Goal: Task Accomplishment & Management: Manage account settings

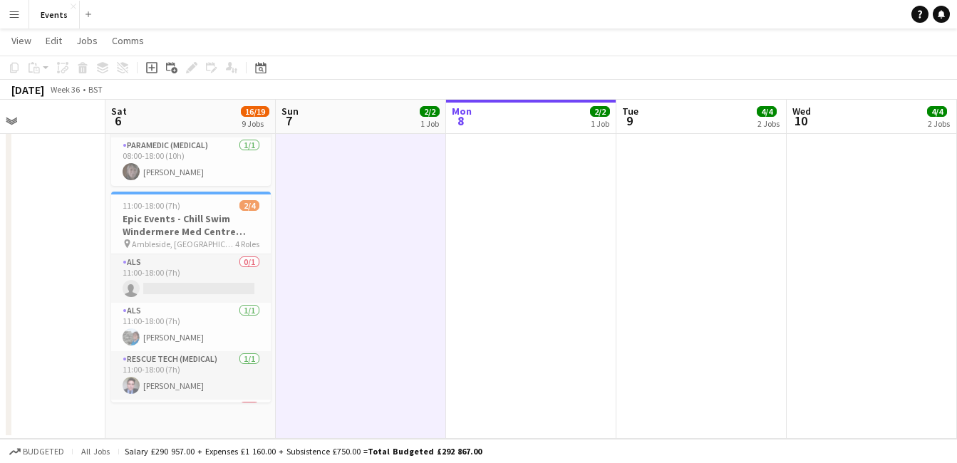
scroll to position [0, 405]
drag, startPoint x: 281, startPoint y: 321, endPoint x: 272, endPoint y: 373, distance: 52.0
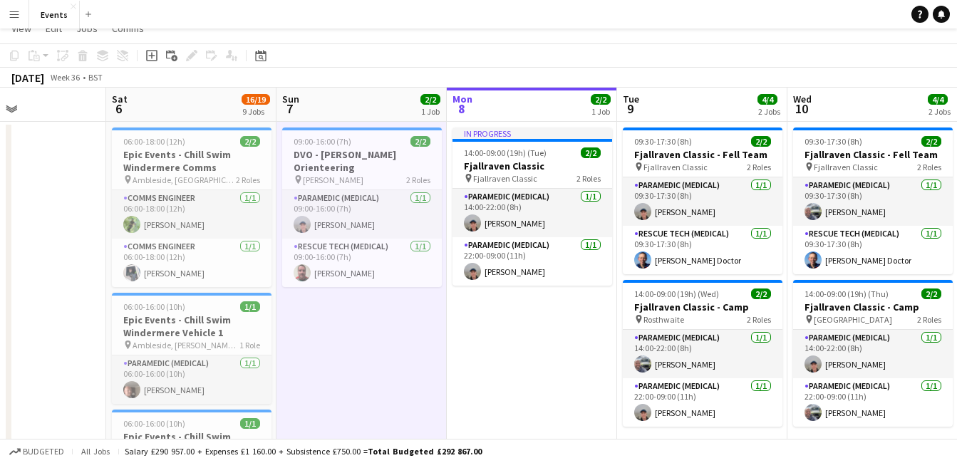
scroll to position [0, 0]
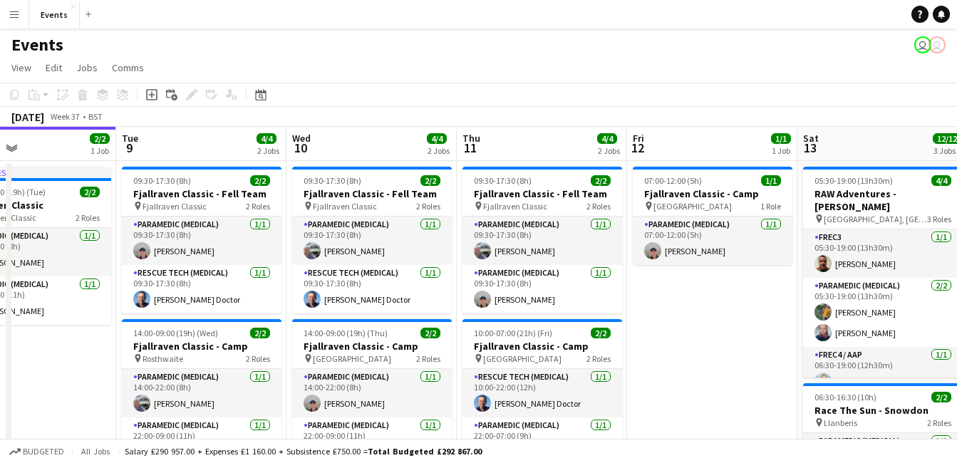
drag, startPoint x: 516, startPoint y: 381, endPoint x: 16, endPoint y: 415, distance: 501.5
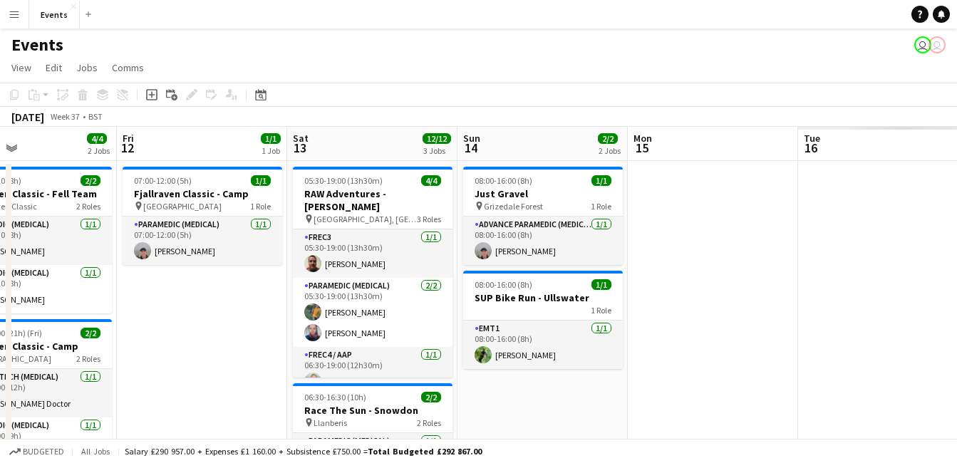
drag, startPoint x: 612, startPoint y: 366, endPoint x: 70, endPoint y: 395, distance: 542.5
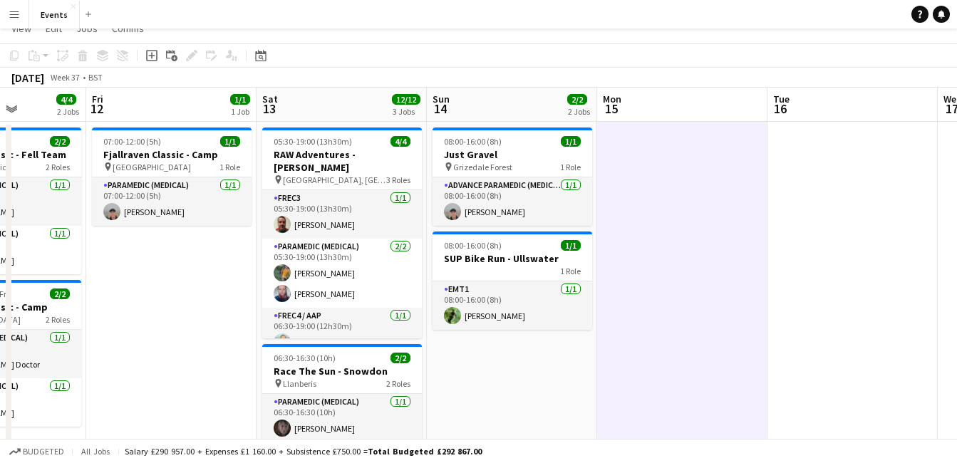
scroll to position [0, 0]
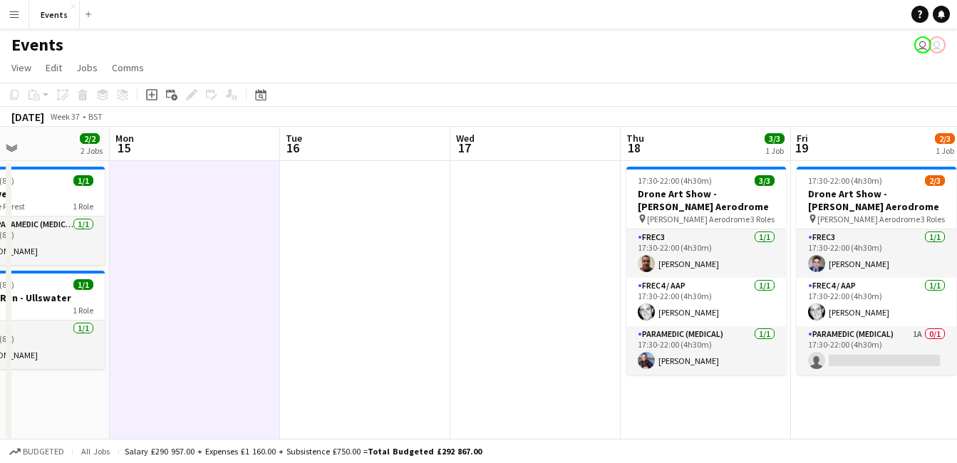
drag, startPoint x: 737, startPoint y: 269, endPoint x: 249, endPoint y: 246, distance: 488.1
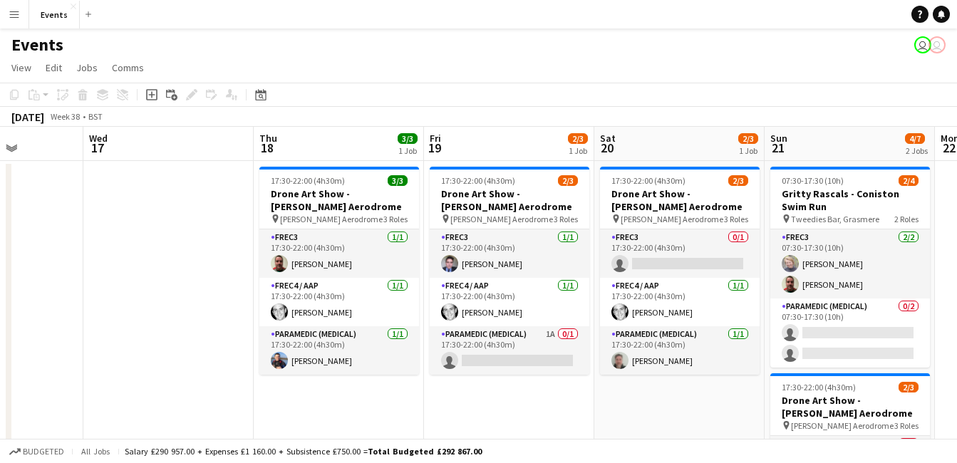
scroll to position [0, 599]
drag, startPoint x: 505, startPoint y: 364, endPoint x: 234, endPoint y: 305, distance: 277.2
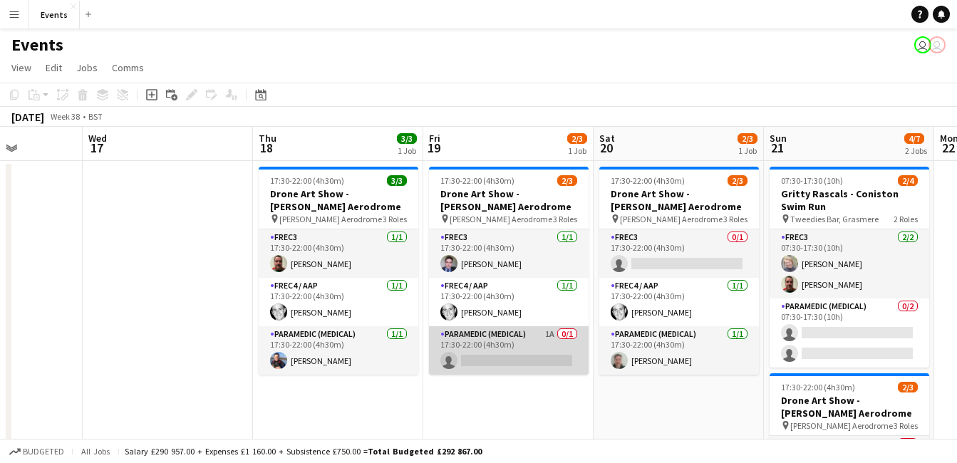
click at [498, 356] on app-card-role "Paramedic (Medical) 1A 0/1 17:30-22:00 (4h30m) single-neutral-actions" at bounding box center [509, 350] width 160 height 48
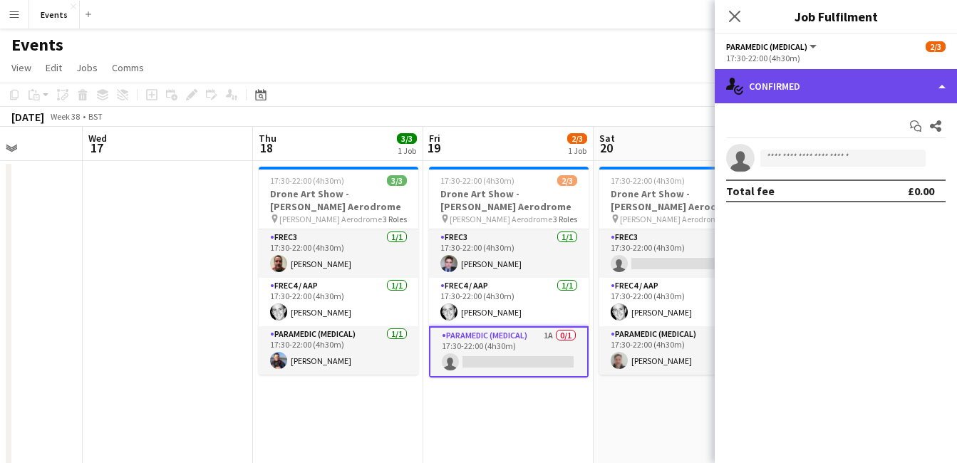
click at [817, 88] on div "single-neutral-actions-check-2 Confirmed" at bounding box center [836, 86] width 242 height 34
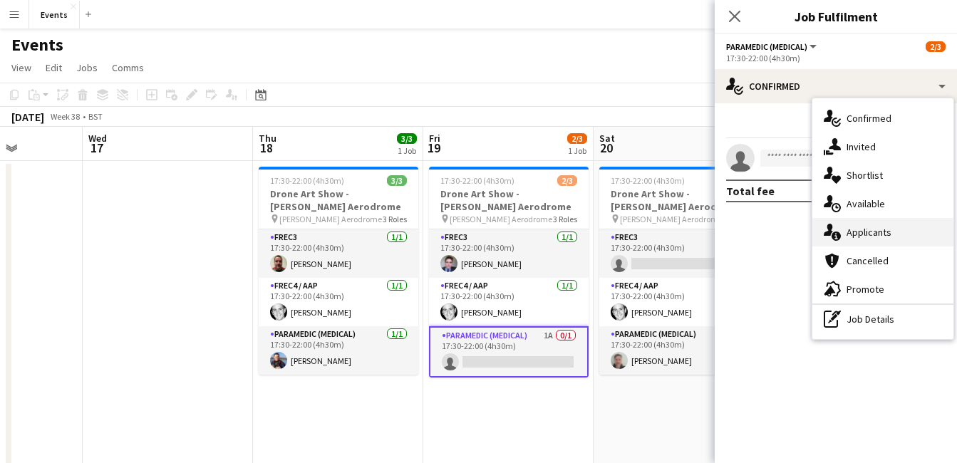
click at [890, 238] on span "Applicants" at bounding box center [869, 232] width 45 height 13
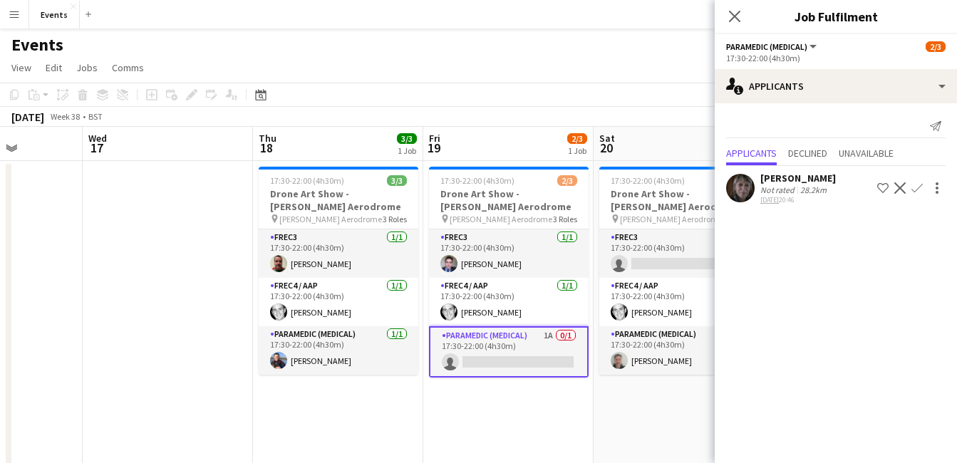
click at [920, 189] on app-icon "Confirm" at bounding box center [917, 187] width 11 height 11
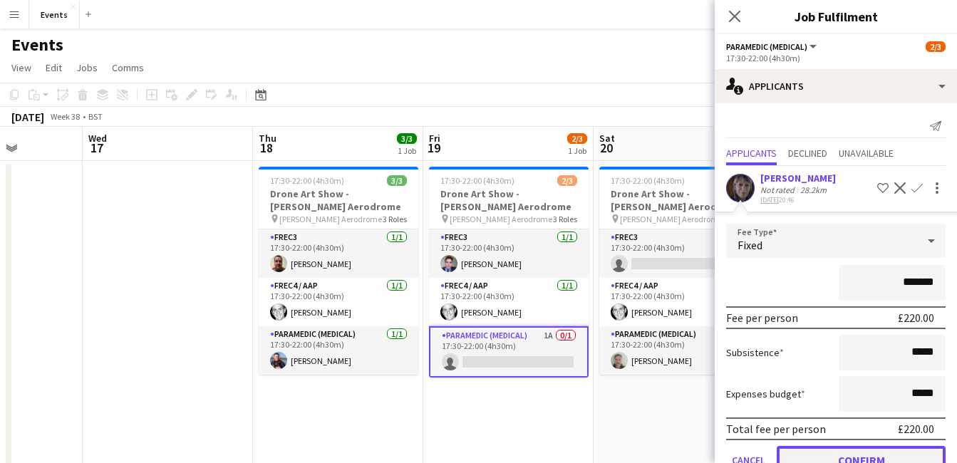
click at [876, 447] on button "Confirm" at bounding box center [861, 460] width 169 height 29
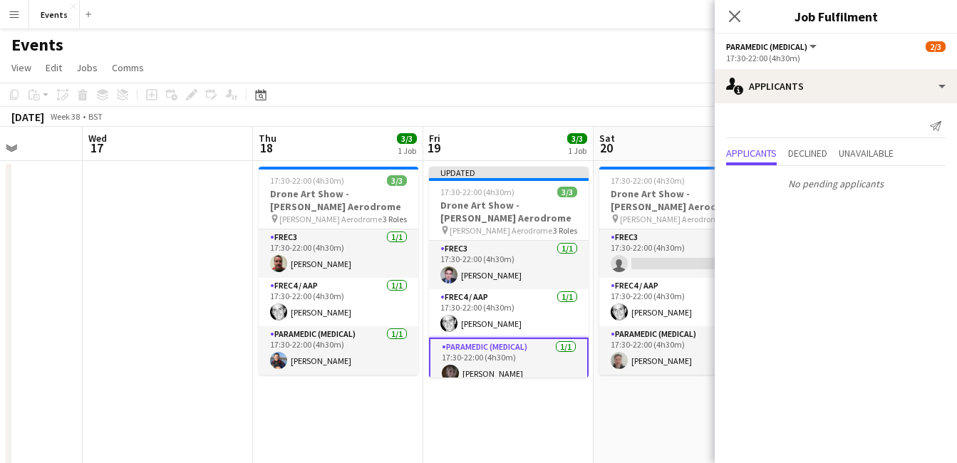
click at [740, 35] on app-options-switcher "Paramedic (Medical) All roles Paramedic (Medical) [DATE] 17:30-22:00 (4h30m)" at bounding box center [836, 51] width 242 height 35
click at [739, 31] on div "Close pop-in" at bounding box center [735, 16] width 40 height 33
click at [736, 21] on icon "Close pop-in" at bounding box center [735, 16] width 14 height 14
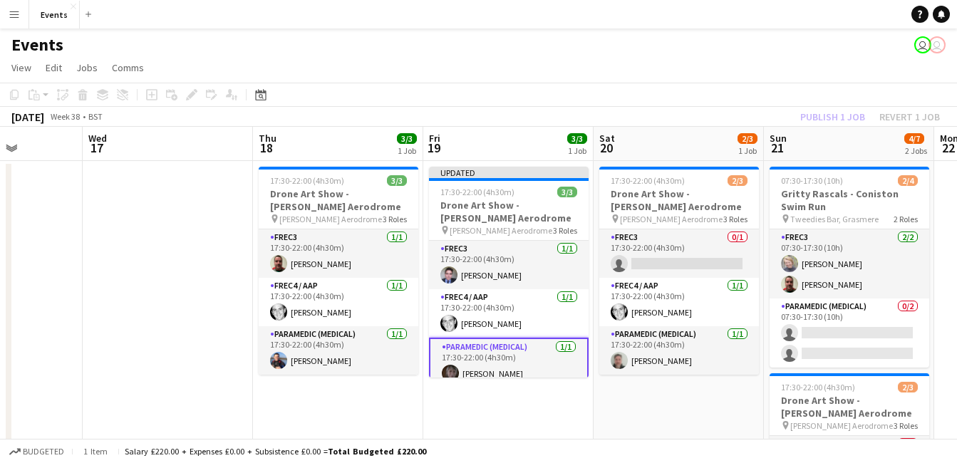
click at [800, 113] on div "Publish 1 job Revert 1 job" at bounding box center [870, 117] width 174 height 19
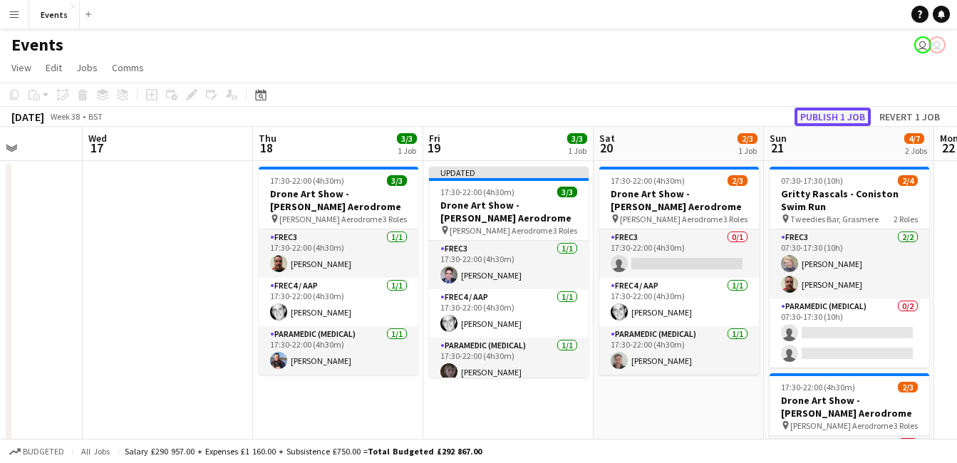
click at [815, 115] on button "Publish 1 job" at bounding box center [833, 117] width 76 height 19
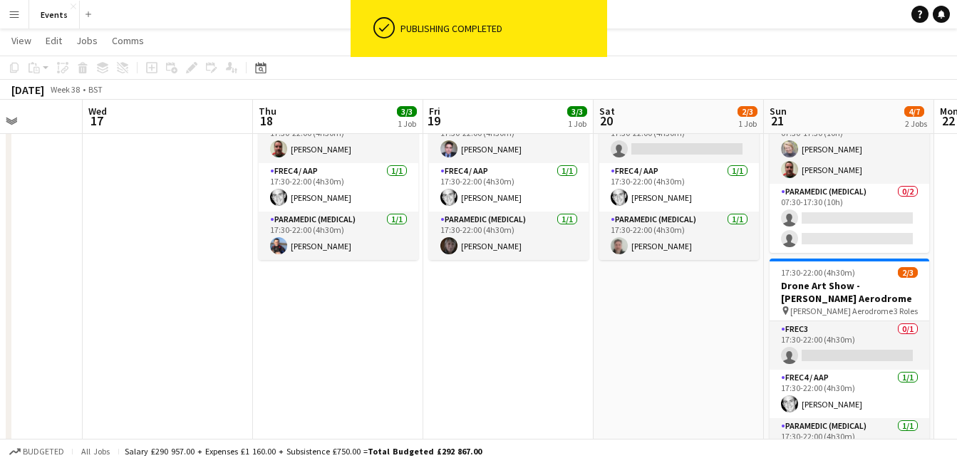
scroll to position [122, 0]
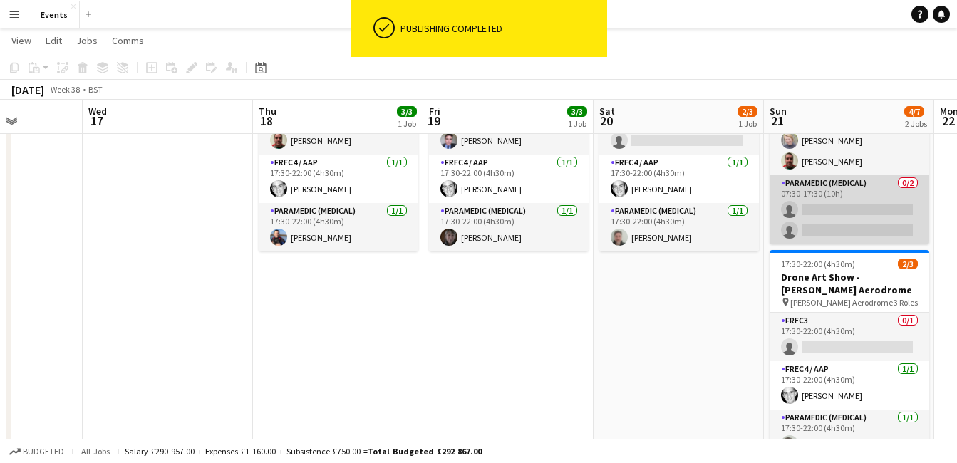
click at [865, 230] on app-card-role "Paramedic (Medical) 0/2 07:30-17:30 (10h) single-neutral-actions single-neutral…" at bounding box center [850, 209] width 160 height 69
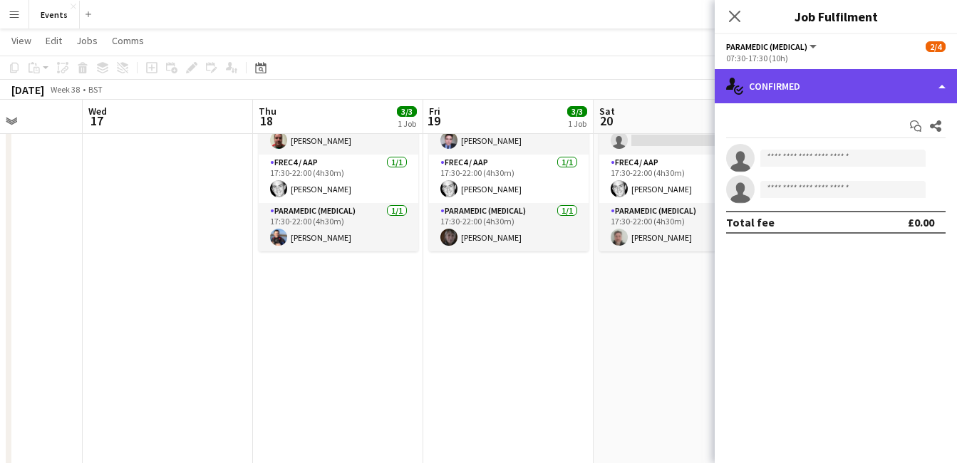
click at [857, 100] on div "single-neutral-actions-check-2 Confirmed" at bounding box center [836, 86] width 242 height 34
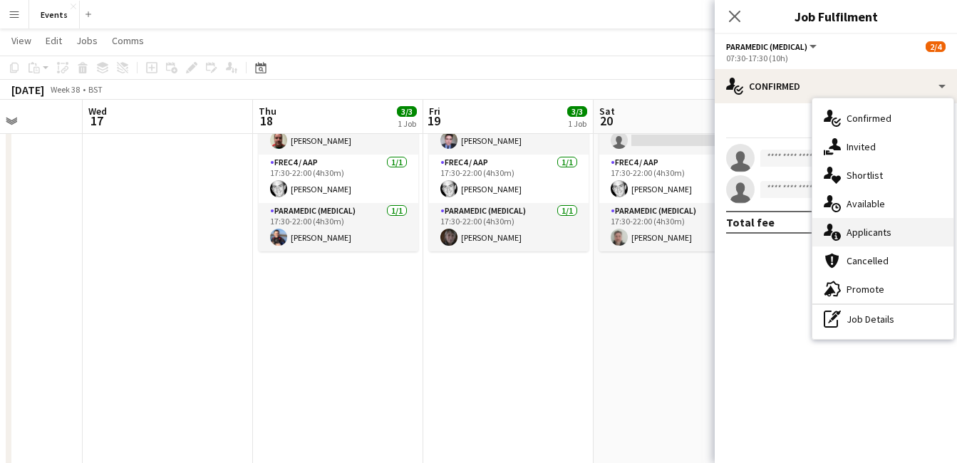
click at [887, 227] on span "Applicants" at bounding box center [869, 232] width 45 height 13
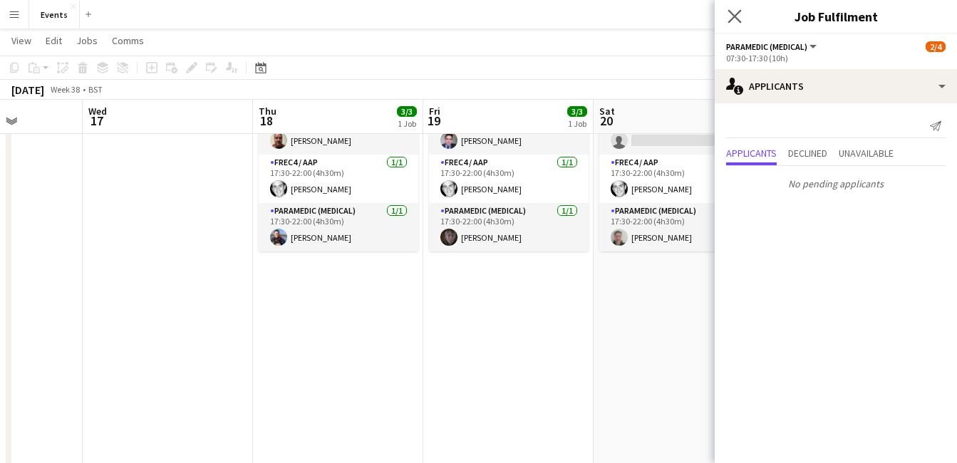
click at [743, 24] on app-icon "Close pop-in" at bounding box center [735, 16] width 21 height 21
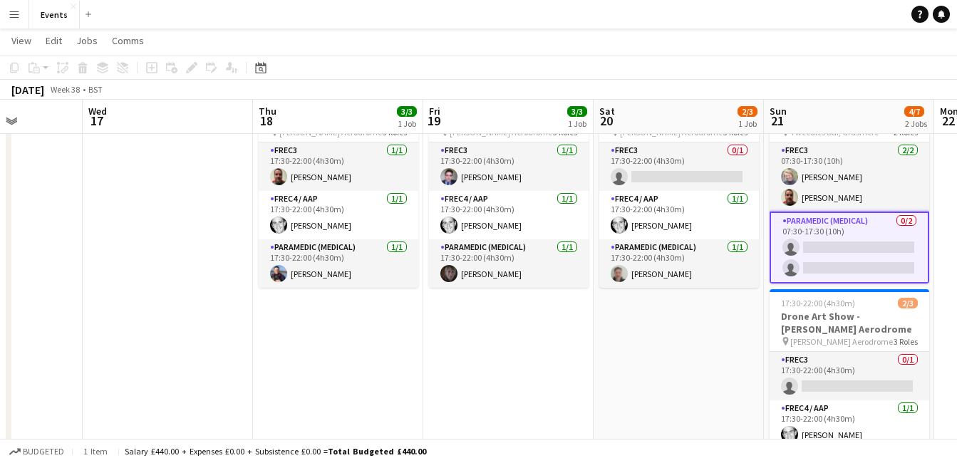
scroll to position [0, 0]
